Goal: Find specific page/section: Find specific page/section

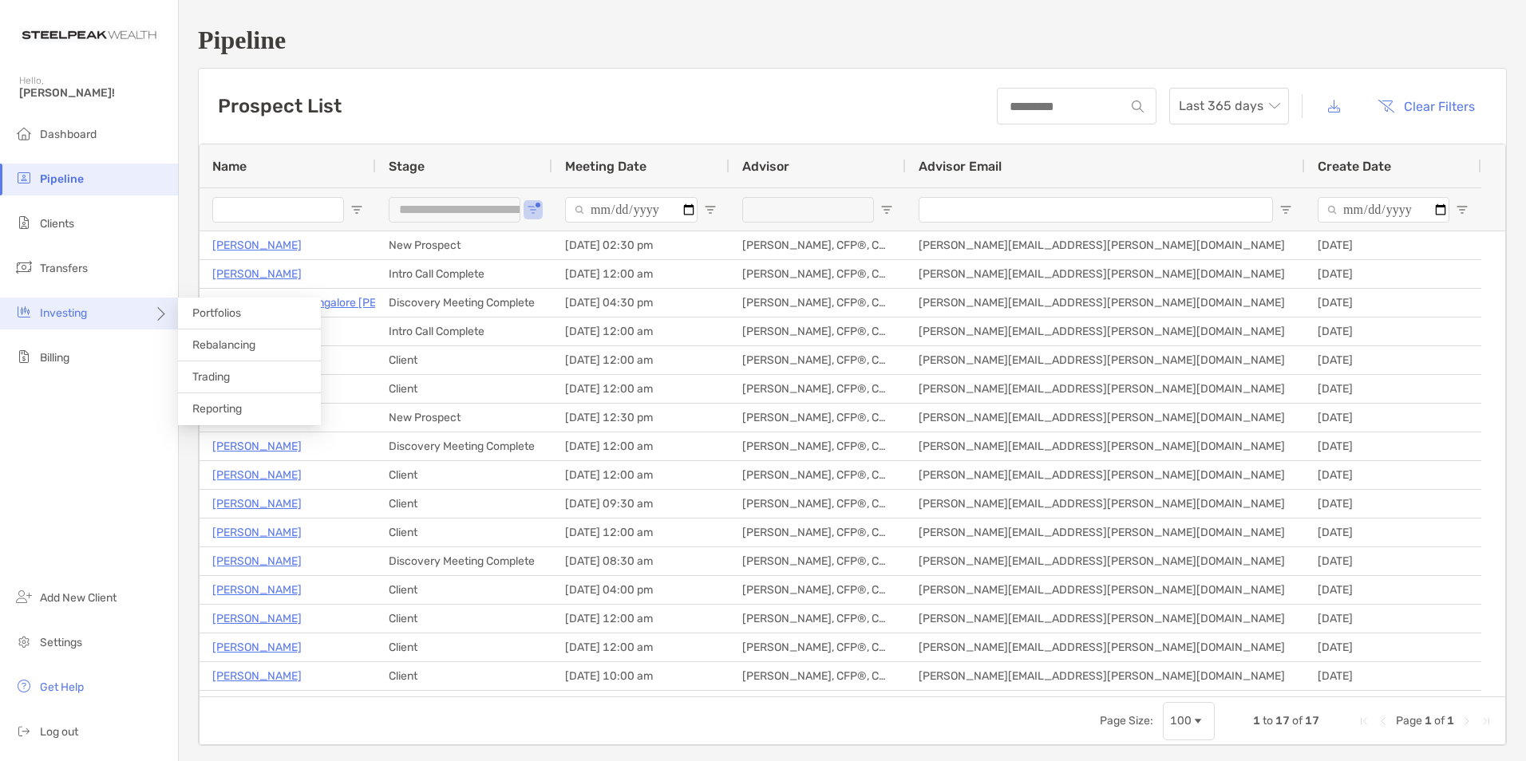
click at [84, 310] on span "Investing" at bounding box center [63, 313] width 47 height 14
click at [212, 305] on li "Portfolios" at bounding box center [249, 314] width 143 height 32
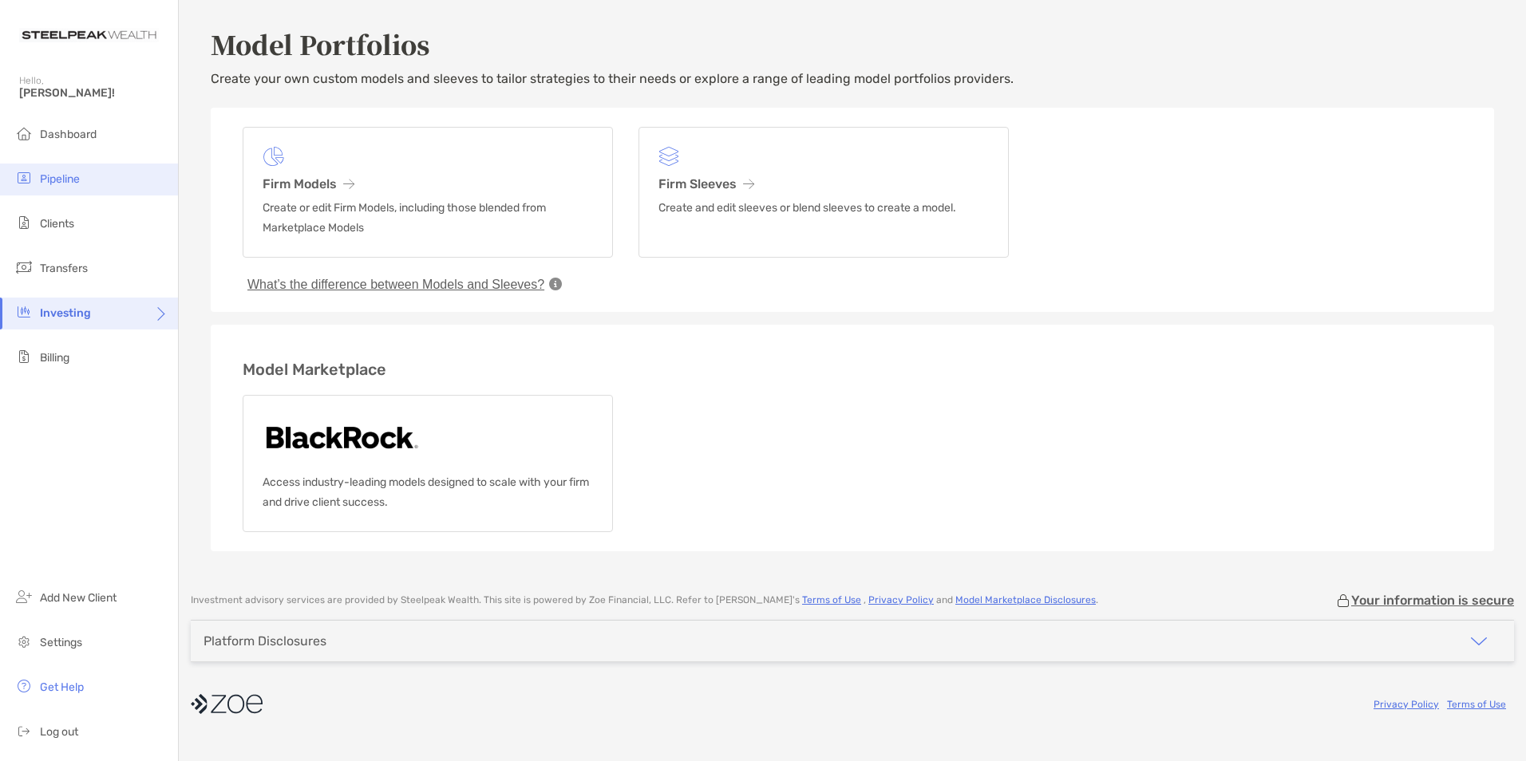
click at [57, 180] on span "Pipeline" at bounding box center [60, 179] width 40 height 14
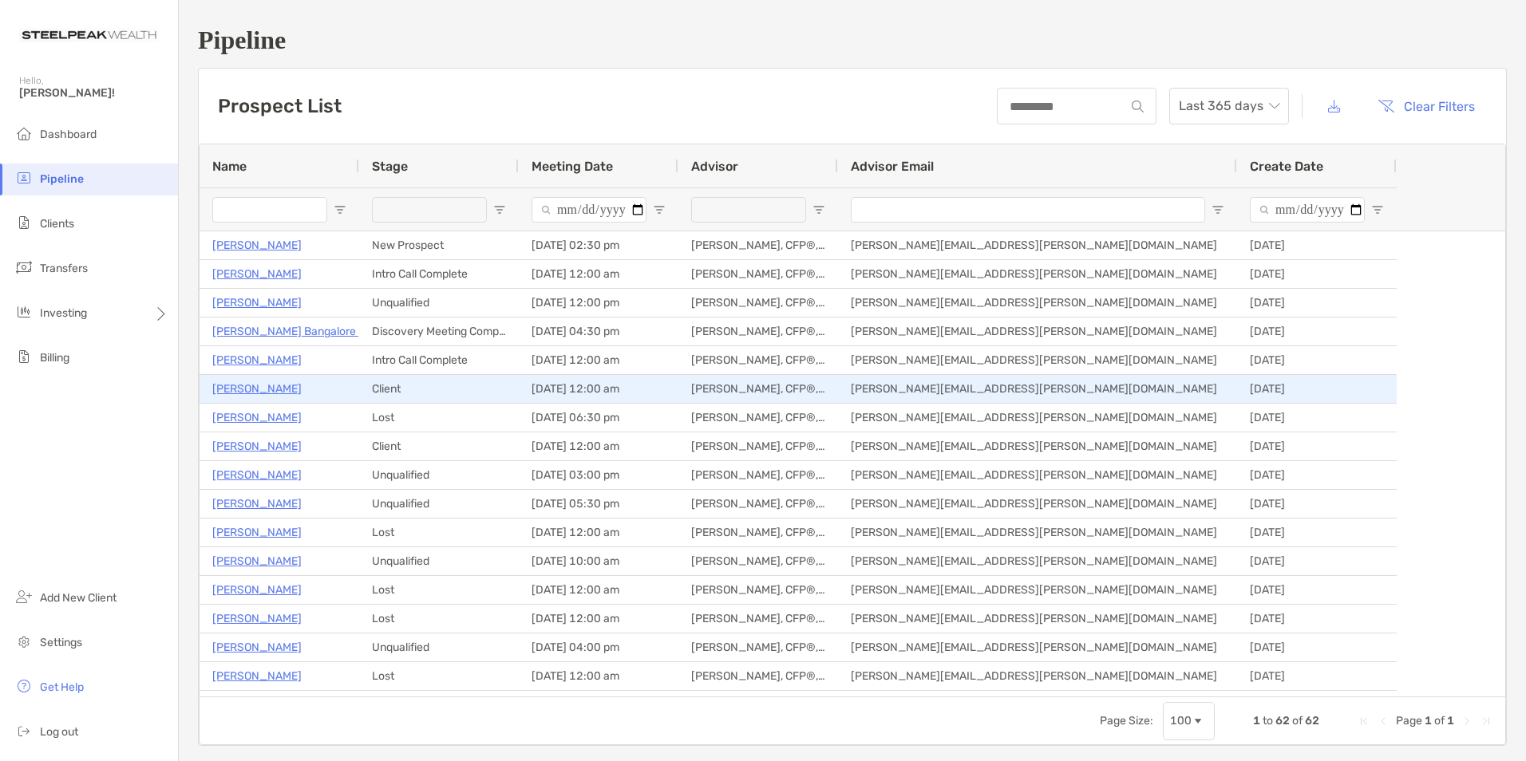
type input "**********"
